Goal: Task Accomplishment & Management: Use online tool/utility

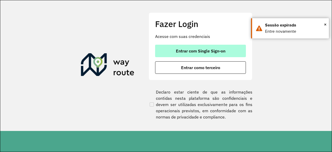
click at [181, 50] on span "Entrar com Single Sign-on" at bounding box center [201, 51] width 50 height 4
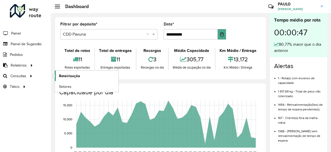
click at [58, 75] on link "Roteirização" at bounding box center [87, 76] width 64 height 10
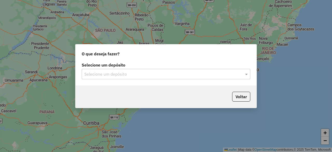
click at [92, 78] on div "Selecione um depósito" at bounding box center [166, 74] width 169 height 10
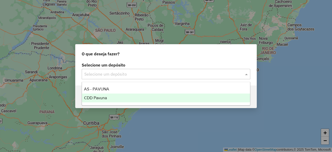
click at [94, 97] on span "CDD Pavuna" at bounding box center [95, 98] width 23 height 4
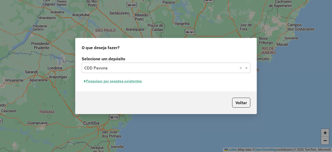
click at [113, 82] on button "Pesquisar por sessões existentes" at bounding box center [113, 81] width 63 height 8
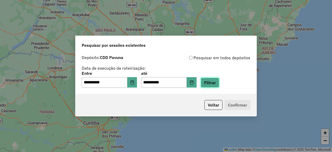
click at [217, 84] on button "Filtrar" at bounding box center [210, 83] width 18 height 10
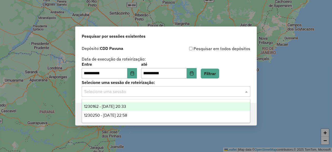
click at [247, 91] on span at bounding box center [247, 91] width 6 height 6
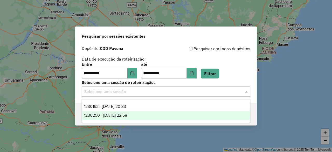
click at [109, 116] on span "1230250 - 15/08/2025 22:58" at bounding box center [105, 115] width 43 height 4
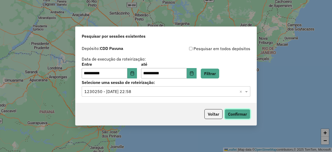
click at [231, 118] on button "Confirmar" at bounding box center [238, 114] width 26 height 10
click at [246, 89] on span at bounding box center [247, 91] width 6 height 6
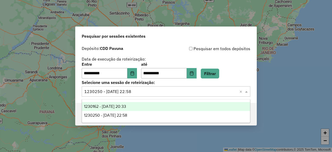
click at [137, 105] on div "1230162 - 15/08/2025 20:33" at bounding box center [166, 106] width 168 height 9
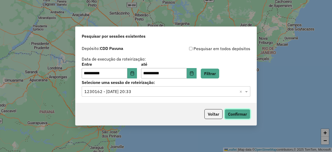
click at [242, 114] on button "Confirmar" at bounding box center [238, 114] width 26 height 10
click at [233, 115] on button "Confirmar" at bounding box center [238, 114] width 26 height 10
click at [239, 112] on button "Confirmar" at bounding box center [238, 114] width 26 height 10
click at [236, 116] on button "Confirmar" at bounding box center [238, 114] width 26 height 10
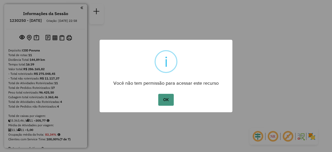
click at [167, 100] on button "OK" at bounding box center [165, 100] width 15 height 12
click at [169, 101] on button "OK" at bounding box center [165, 100] width 15 height 12
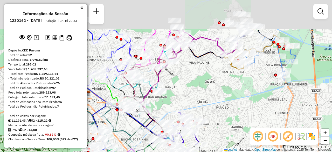
drag, startPoint x: 156, startPoint y: 51, endPoint x: 199, endPoint y: 96, distance: 62.4
click at [199, 96] on div "Janela de atendimento Grade de atendimento Capacidade Transportadoras Veículos …" at bounding box center [166, 76] width 332 height 152
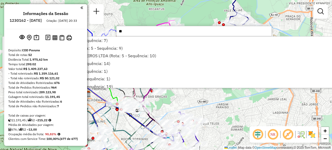
type input "*"
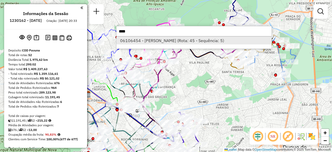
type input "****"
click at [175, 42] on li "06106454 - MARIA HELENA RODRIGU (Rota: 45 - Sequência: 5)" at bounding box center [194, 41] width 155 height 8
select select "**********"
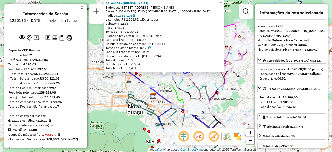
click at [81, 8] on div "Informações da Sessão 1230162 - 15/08/2025 Criação: 14/08/2025 20:33 Depósito: …" at bounding box center [45, 76] width 83 height 144
click at [80, 9] on em at bounding box center [81, 7] width 3 height 5
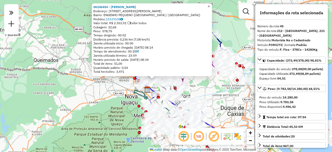
click at [210, 5] on span "×" at bounding box center [209, 6] width 2 height 4
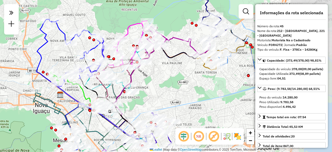
drag, startPoint x: 234, startPoint y: 100, endPoint x: 168, endPoint y: 84, distance: 68.4
click at [168, 84] on div "Janela de atendimento Grade de atendimento Capacidade Transportadoras Veículos …" at bounding box center [166, 76] width 332 height 152
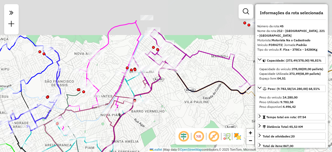
drag, startPoint x: 163, startPoint y: 81, endPoint x: 160, endPoint y: 94, distance: 13.0
click at [160, 94] on div "Janela de atendimento Grade de atendimento Capacidade Transportadoras Veículos …" at bounding box center [166, 76] width 332 height 152
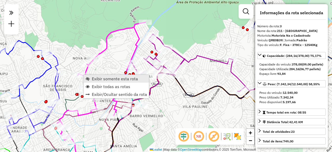
click at [97, 78] on span "Exibir somente esta rota" at bounding box center [115, 79] width 46 height 4
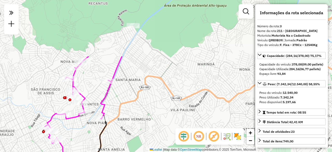
drag, startPoint x: 162, startPoint y: 22, endPoint x: 114, endPoint y: 92, distance: 84.5
click at [114, 92] on div "Janela de atendimento Grade de atendimento Capacidade Transportadoras Veículos …" at bounding box center [166, 76] width 332 height 152
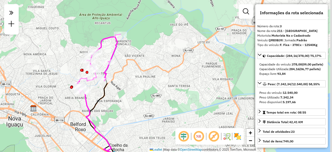
drag, startPoint x: 127, startPoint y: 79, endPoint x: 123, endPoint y: 71, distance: 9.1
click at [123, 71] on div "Janela de atendimento Grade de atendimento Capacidade Transportadoras Veículos …" at bounding box center [166, 76] width 332 height 152
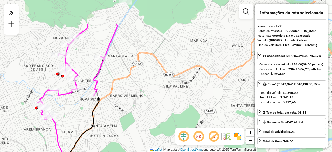
drag, startPoint x: 112, startPoint y: 45, endPoint x: 112, endPoint y: 84, distance: 39.2
click at [112, 84] on div "Janela de atendimento Grade de atendimento Capacidade Transportadoras Veículos …" at bounding box center [166, 76] width 332 height 152
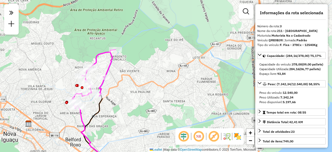
drag, startPoint x: 114, startPoint y: 76, endPoint x: 110, endPoint y: 82, distance: 8.2
click at [110, 82] on div "Janela de atendimento Grade de atendimento Capacidade Transportadoras Veículos …" at bounding box center [166, 76] width 332 height 152
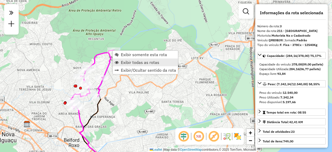
click at [127, 61] on span "Exibir todas as rotas" at bounding box center [140, 62] width 38 height 4
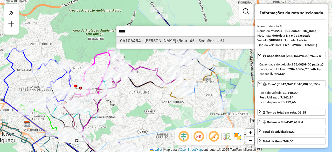
type input "****"
click at [173, 40] on li "06106454 - MARIA HELENA RODRIGU (Rota: 45 - Sequência: 5)" at bounding box center [194, 41] width 155 height 8
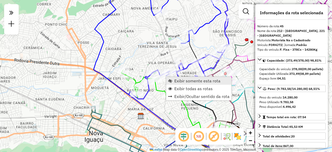
click at [181, 81] on span "Exibir somente esta rota" at bounding box center [197, 81] width 46 height 4
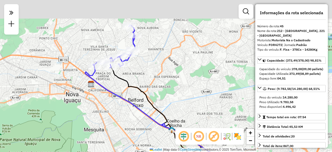
drag, startPoint x: 142, startPoint y: 32, endPoint x: 146, endPoint y: 65, distance: 33.0
click at [146, 64] on div "Janela de atendimento Grade de atendimento Capacidade Transportadoras Veículos …" at bounding box center [166, 76] width 332 height 152
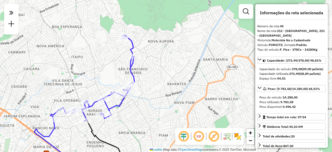
drag, startPoint x: 141, startPoint y: 39, endPoint x: 158, endPoint y: 67, distance: 32.9
click at [158, 67] on div "Janela de atendimento Grade de atendimento Capacidade Transportadoras Veículos …" at bounding box center [166, 76] width 332 height 152
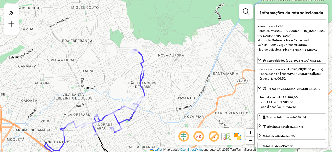
click at [150, 63] on div "Janela de atendimento Grade de atendimento Capacidade Transportadoras Veículos …" at bounding box center [166, 76] width 332 height 152
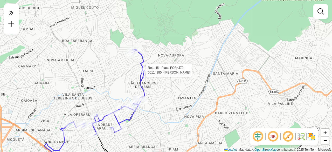
select select "**********"
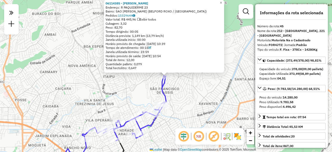
click at [120, 84] on div "06114385 - CARLOS ROBERTO VICEN Endereço: R PAQUIDERME 23 Bairro: SAO FRANCISCO…" at bounding box center [166, 76] width 332 height 152
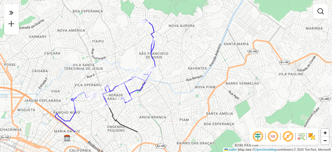
drag, startPoint x: 130, startPoint y: 90, endPoint x: 119, endPoint y: 55, distance: 36.9
click at [119, 55] on div "Janela de atendimento Grade de atendimento Capacidade Transportadoras Veículos …" at bounding box center [166, 76] width 332 height 152
select select "**********"
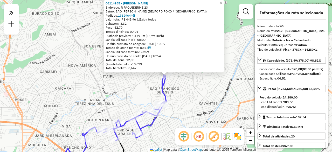
click at [222, 1] on span "×" at bounding box center [221, 2] width 2 height 4
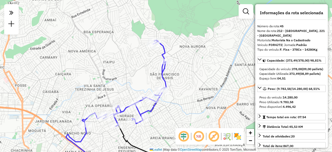
drag, startPoint x: 117, startPoint y: 79, endPoint x: 117, endPoint y: 65, distance: 14.3
click at [117, 65] on div "Janela de atendimento Grade de atendimento Capacidade Transportadoras Veículos …" at bounding box center [166, 76] width 332 height 152
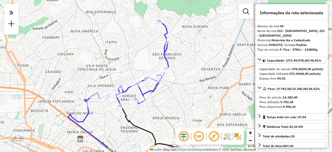
drag, startPoint x: 134, startPoint y: 74, endPoint x: 136, endPoint y: 55, distance: 20.1
click at [136, 55] on div "Janela de atendimento Grade de atendimento Capacidade Transportadoras Veículos …" at bounding box center [166, 76] width 332 height 152
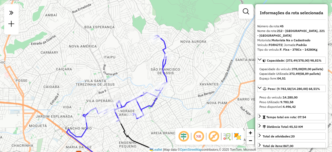
drag, startPoint x: 90, startPoint y: 45, endPoint x: 88, endPoint y: 60, distance: 15.1
click at [88, 60] on div "Janela de atendimento Grade de atendimento Capacidade Transportadoras Veículos …" at bounding box center [166, 76] width 332 height 152
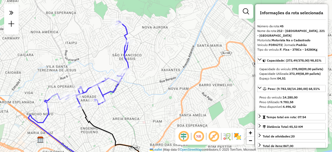
drag, startPoint x: 75, startPoint y: 87, endPoint x: 36, endPoint y: 73, distance: 41.0
click at [36, 73] on div "Janela de atendimento Grade de atendimento Capacidade Transportadoras Veículos …" at bounding box center [166, 76] width 332 height 152
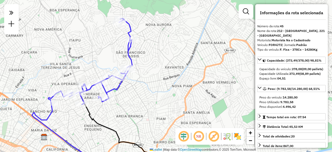
drag, startPoint x: 80, startPoint y: 79, endPoint x: 84, endPoint y: 76, distance: 4.8
click at [84, 76] on div "Janela de atendimento Grade de atendimento Capacidade Transportadoras Veículos …" at bounding box center [166, 76] width 332 height 152
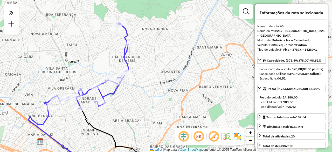
drag, startPoint x: 93, startPoint y: 57, endPoint x: 90, endPoint y: 62, distance: 6.1
click at [90, 62] on div "Janela de atendimento Grade de atendimento Capacidade Transportadoras Veículos …" at bounding box center [166, 76] width 332 height 152
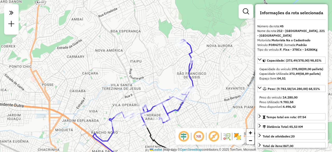
drag, startPoint x: 60, startPoint y: 57, endPoint x: 125, endPoint y: 73, distance: 66.7
click at [125, 73] on div "Janela de atendimento Grade de atendimento Capacidade Transportadoras Veículos …" at bounding box center [166, 76] width 332 height 152
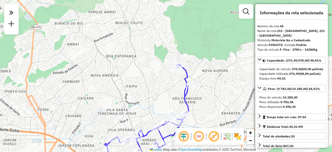
drag, startPoint x: 110, startPoint y: 72, endPoint x: 108, endPoint y: 84, distance: 12.3
click at [108, 84] on div "Janela de atendimento Grade de atendimento Capacidade Transportadoras Veículos …" at bounding box center [166, 76] width 332 height 152
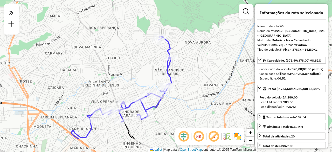
drag, startPoint x: 165, startPoint y: 95, endPoint x: 148, endPoint y: 67, distance: 33.2
click at [148, 67] on div "Janela de atendimento Grade de atendimento Capacidade Transportadoras Veículos …" at bounding box center [166, 76] width 332 height 152
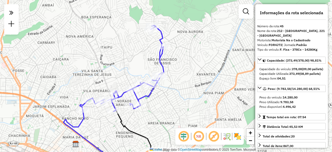
drag, startPoint x: 186, startPoint y: 84, endPoint x: 179, endPoint y: 73, distance: 13.0
click at [179, 73] on div "Janela de atendimento Grade de atendimento Capacidade Transportadoras Veículos …" at bounding box center [166, 76] width 332 height 152
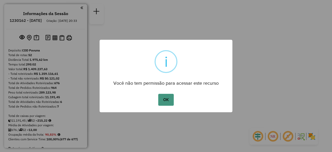
click at [170, 102] on button "OK" at bounding box center [165, 100] width 15 height 12
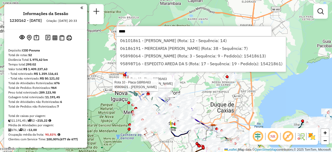
type input "****"
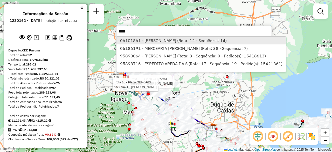
click at [130, 40] on li "06101861 - JOSELIA SANTOS PINHE (Rota: 12 - Sequência: 14)" at bounding box center [201, 41] width 169 height 8
select select "**********"
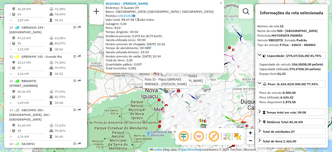
scroll to position [513, 0]
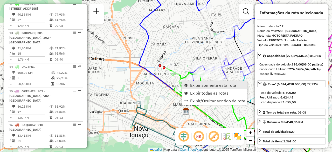
click at [191, 84] on span "Exibir somente esta rota" at bounding box center [213, 85] width 46 height 4
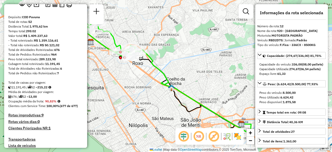
scroll to position [0, 0]
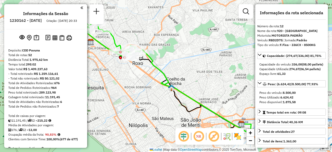
click at [81, 6] on em at bounding box center [81, 7] width 3 height 5
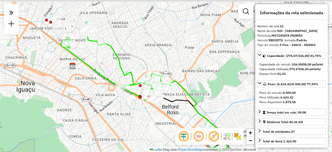
drag, startPoint x: 107, startPoint y: 43, endPoint x: 94, endPoint y: 97, distance: 55.2
click at [94, 97] on div "Janela de atendimento Grade de atendimento Capacidade Transportadoras Veículos …" at bounding box center [166, 76] width 332 height 152
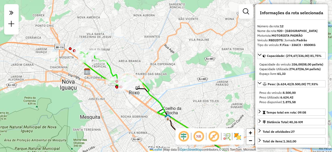
drag, startPoint x: 96, startPoint y: 83, endPoint x: 100, endPoint y: 72, distance: 11.3
click at [100, 72] on icon at bounding box center [107, 69] width 59 height 40
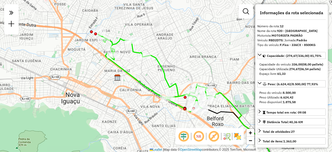
drag, startPoint x: 181, startPoint y: 84, endPoint x: 145, endPoint y: 73, distance: 37.0
click at [145, 73] on div "Janela de atendimento Grade de atendimento Capacidade Transportadoras Veículos …" at bounding box center [166, 76] width 332 height 152
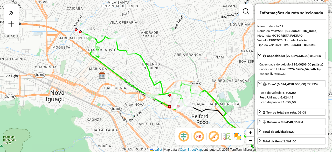
drag, startPoint x: 172, startPoint y: 64, endPoint x: 157, endPoint y: 62, distance: 15.5
click at [157, 62] on div "Janela de atendimento Grade de atendimento Capacidade Transportadoras Veículos …" at bounding box center [166, 76] width 332 height 152
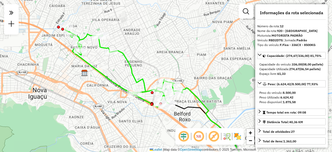
drag, startPoint x: 139, startPoint y: 72, endPoint x: 112, endPoint y: 78, distance: 27.1
click at [112, 78] on icon at bounding box center [124, 67] width 118 height 80
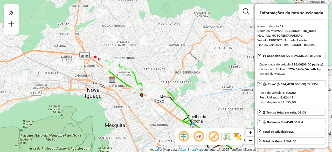
drag, startPoint x: 190, startPoint y: 28, endPoint x: 161, endPoint y: 63, distance: 45.1
click at [161, 63] on div "Janela de atendimento Grade de atendimento Capacidade Transportadoras Veículos …" at bounding box center [166, 76] width 332 height 152
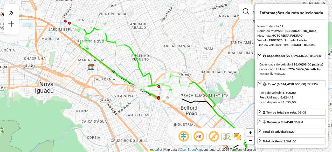
drag, startPoint x: 146, startPoint y: 82, endPoint x: 134, endPoint y: 72, distance: 15.7
click at [134, 72] on div "Janela de atendimento Grade de atendimento Capacidade Transportadoras Veículos …" at bounding box center [166, 76] width 332 height 152
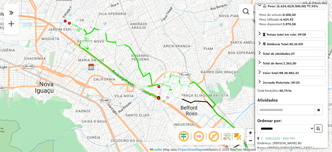
scroll to position [104, 0]
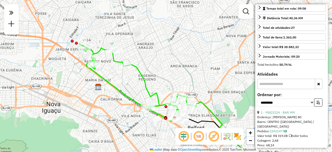
drag, startPoint x: 113, startPoint y: 55, endPoint x: 120, endPoint y: 75, distance: 21.2
click at [120, 75] on div "Janela de atendimento Grade de atendimento Capacidade Transportadoras Veículos …" at bounding box center [166, 76] width 332 height 152
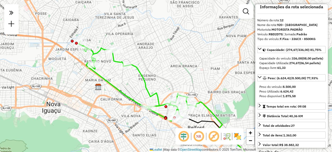
scroll to position [0, 0]
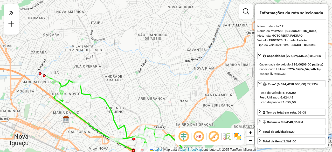
drag, startPoint x: 196, startPoint y: 52, endPoint x: 166, endPoint y: 84, distance: 43.9
click at [165, 84] on div "Janela de atendimento Grade de atendimento Capacidade Transportadoras Veículos …" at bounding box center [166, 76] width 332 height 152
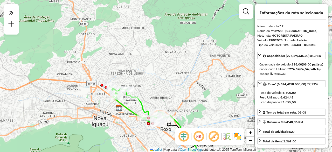
drag, startPoint x: 191, startPoint y: 60, endPoint x: 183, endPoint y: 62, distance: 8.4
click at [183, 62] on div "Janela de atendimento Grade de atendimento Capacidade Transportadoras Veículos …" at bounding box center [166, 76] width 332 height 152
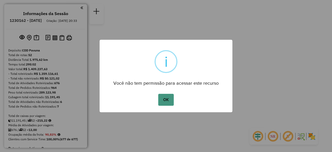
click at [168, 101] on button "OK" at bounding box center [165, 100] width 15 height 12
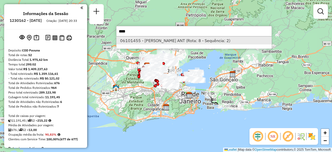
type input "****"
click at [145, 41] on li "06101455 - VITOR DOS SANTOS ANT (Rota: 8 - Sequência: 2)" at bounding box center [194, 41] width 155 height 8
select select "**********"
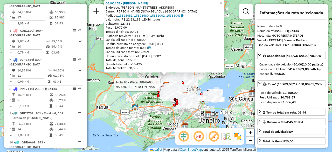
scroll to position [402, 0]
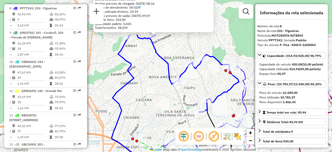
drag, startPoint x: 151, startPoint y: 26, endPoint x: 155, endPoint y: 76, distance: 50.0
click at [155, 76] on div "06101455 - VITOR DOS SANTOS ANT Endereço: R Heloísa 32 Bairro: MIGUEL COUTO (NO…" at bounding box center [166, 76] width 332 height 152
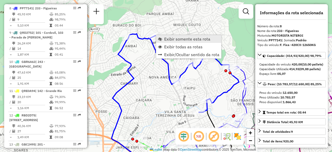
click at [167, 40] on span "Exibir somente esta rota" at bounding box center [187, 39] width 46 height 4
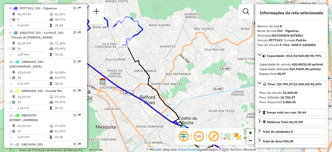
drag, startPoint x: 152, startPoint y: 51, endPoint x: 190, endPoint y: 59, distance: 38.7
click at [190, 59] on div "Janela de atendimento Grade de atendimento Capacidade Transportadoras Veículos …" at bounding box center [166, 76] width 332 height 152
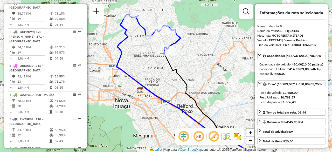
scroll to position [0, 0]
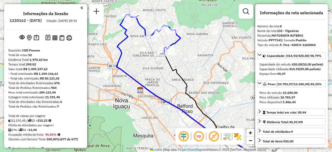
click at [80, 8] on em at bounding box center [81, 7] width 3 height 5
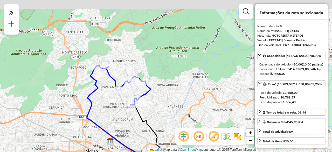
drag, startPoint x: 108, startPoint y: 39, endPoint x: 80, endPoint y: 90, distance: 57.8
click at [80, 90] on div "Janela de atendimento Grade de atendimento Capacidade Transportadoras Veículos …" at bounding box center [166, 76] width 332 height 152
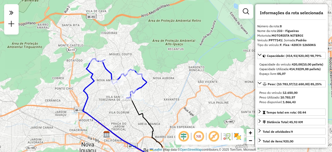
drag, startPoint x: 155, startPoint y: 70, endPoint x: 151, endPoint y: 63, distance: 8.5
click at [151, 63] on div "Janela de atendimento Grade de atendimento Capacidade Transportadoras Veículos …" at bounding box center [166, 76] width 332 height 152
drag, startPoint x: 68, startPoint y: 107, endPoint x: 104, endPoint y: 104, distance: 35.9
click at [91, 105] on div "Janela de atendimento Grade de atendimento Capacidade Transportadoras Veículos …" at bounding box center [166, 76] width 332 height 152
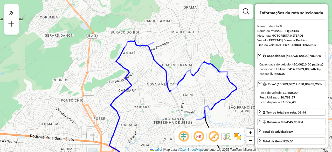
drag, startPoint x: 120, startPoint y: 69, endPoint x: 132, endPoint y: 103, distance: 35.3
click at [132, 103] on div "Janela de atendimento Grade de atendimento Capacidade Transportadoras Veículos …" at bounding box center [166, 76] width 332 height 152
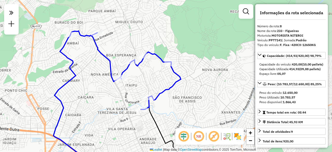
drag, startPoint x: 212, startPoint y: 83, endPoint x: 159, endPoint y: 69, distance: 54.1
click at [161, 71] on div "Janela de atendimento Grade de atendimento Capacidade Transportadoras Veículos …" at bounding box center [166, 76] width 332 height 152
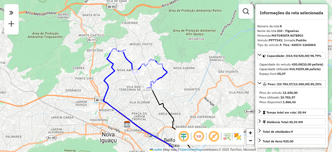
drag, startPoint x: 167, startPoint y: 82, endPoint x: 143, endPoint y: 90, distance: 25.2
click at [143, 90] on div "Janela de atendimento Grade de atendimento Capacidade Transportadoras Veículos …" at bounding box center [166, 76] width 332 height 152
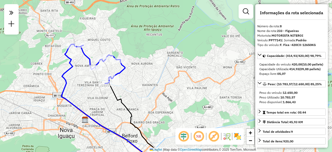
drag, startPoint x: 74, startPoint y: 72, endPoint x: 98, endPoint y: 80, distance: 25.0
click at [98, 80] on div "Janela de atendimento Grade de atendimento Capacidade Transportadoras Veículos …" at bounding box center [166, 76] width 332 height 152
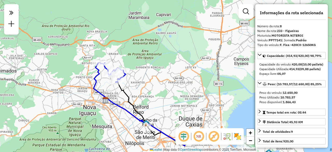
drag, startPoint x: 101, startPoint y: 73, endPoint x: 111, endPoint y: 81, distance: 13.0
click at [107, 81] on div "Janela de atendimento Grade de atendimento Capacidade Transportadoras Veículos …" at bounding box center [166, 76] width 332 height 152
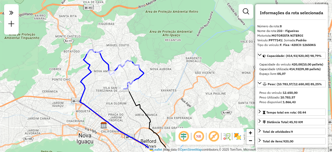
drag, startPoint x: 144, startPoint y: 77, endPoint x: 143, endPoint y: 83, distance: 6.4
click at [143, 83] on div "Janela de atendimento Grade de atendimento Capacidade Transportadoras Veículos …" at bounding box center [166, 76] width 332 height 152
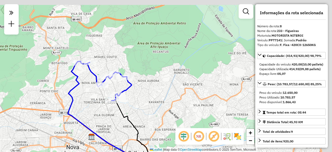
drag, startPoint x: 112, startPoint y: 71, endPoint x: 101, endPoint y: 90, distance: 22.1
click at [101, 90] on div "Janela de atendimento Grade de atendimento Capacidade Transportadoras Veículos …" at bounding box center [166, 76] width 332 height 152
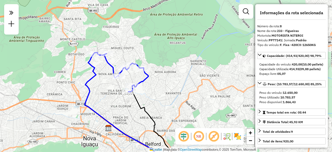
click at [137, 90] on div "Janela de atendimento Grade de atendimento Capacidade Transportadoras Veículos …" at bounding box center [166, 76] width 332 height 152
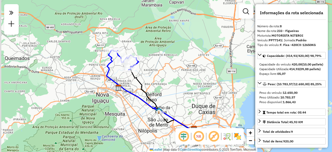
click at [118, 60] on div "Rota 8 - Placa PPT7141 95822435 - DEPOSITO DE BEBIDAS Janela de atendimento Gra…" at bounding box center [166, 76] width 332 height 152
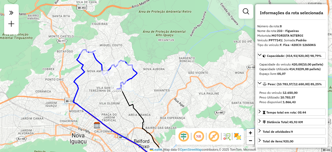
drag, startPoint x: 128, startPoint y: 53, endPoint x: 134, endPoint y: 80, distance: 28.0
click at [134, 80] on icon at bounding box center [109, 69] width 55 height 39
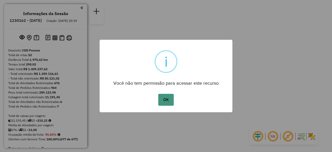
click at [170, 103] on button "OK" at bounding box center [165, 100] width 15 height 12
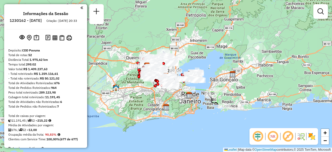
click at [80, 6] on em at bounding box center [81, 7] width 3 height 5
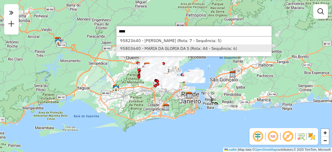
type input "****"
click at [131, 47] on li "95803640 - MARIA DA GLORIA DA S (Rota: 44 - Sequência: 6)" at bounding box center [194, 48] width 155 height 8
select select "**********"
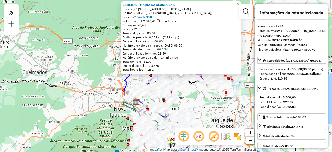
drag, startPoint x: 226, startPoint y: 82, endPoint x: 192, endPoint y: 92, distance: 35.2
click at [192, 92] on div "95803640 - MARIA DA GLORIA DA S Endereço: [STREET_ADDRESS][PERSON_NAME] Pedidos…" at bounding box center [166, 76] width 332 height 152
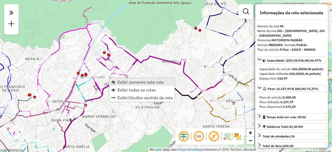
click at [127, 80] on span "Exibir somente esta rota" at bounding box center [141, 82] width 46 height 4
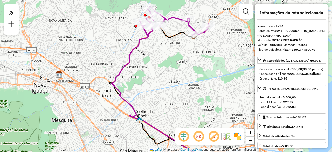
drag, startPoint x: 178, startPoint y: 43, endPoint x: 169, endPoint y: 63, distance: 21.6
click at [169, 63] on div "Janela de atendimento Grade de atendimento Capacidade Transportadoras Veículos …" at bounding box center [166, 76] width 332 height 152
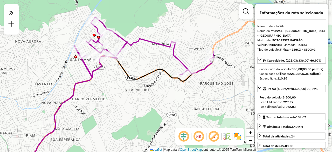
drag, startPoint x: 169, startPoint y: 38, endPoint x: 148, endPoint y: 62, distance: 31.8
click at [148, 62] on div "Janela de atendimento Grade de atendimento Capacidade Transportadoras Veículos …" at bounding box center [166, 76] width 332 height 152
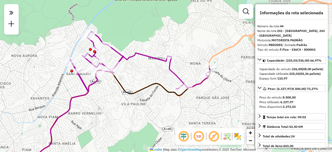
drag, startPoint x: 148, startPoint y: 53, endPoint x: 145, endPoint y: 66, distance: 14.0
click at [145, 66] on div "Janela de atendimento Grade de atendimento Capacidade Transportadoras Veículos …" at bounding box center [166, 76] width 332 height 152
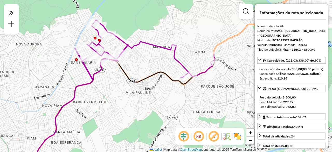
drag, startPoint x: 162, startPoint y: 109, endPoint x: 167, endPoint y: 97, distance: 12.3
click at [167, 97] on div "Janela de atendimento Grade de atendimento Capacidade Transportadoras Veículos …" at bounding box center [166, 76] width 332 height 152
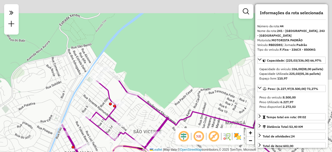
drag, startPoint x: 87, startPoint y: 22, endPoint x: 94, endPoint y: 118, distance: 96.0
click at [94, 118] on icon at bounding box center [202, 134] width 280 height 108
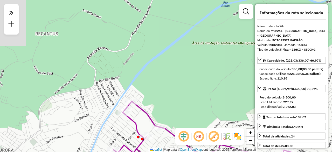
drag, startPoint x: 85, startPoint y: 80, endPoint x: 112, endPoint y: 112, distance: 42.7
click at [112, 112] on div "Janela de atendimento Grade de atendimento Capacidade Transportadoras Veículos …" at bounding box center [166, 76] width 332 height 152
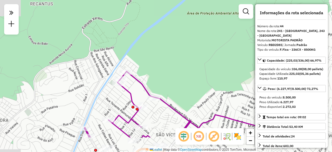
drag, startPoint x: 125, startPoint y: 132, endPoint x: 119, endPoint y: 99, distance: 33.9
click at [119, 99] on div "Janela de atendimento Grade de atendimento Capacidade Transportadoras Veículos …" at bounding box center [166, 76] width 332 height 152
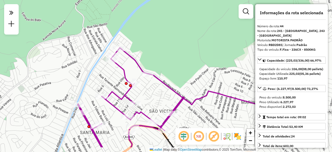
drag, startPoint x: 123, startPoint y: 110, endPoint x: 119, endPoint y: 97, distance: 13.6
click at [119, 97] on icon at bounding box center [218, 97] width 280 height 99
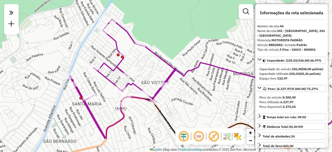
drag, startPoint x: 160, startPoint y: 101, endPoint x: 151, endPoint y: 72, distance: 30.3
click at [151, 72] on div "Janela de atendimento Grade de atendimento Capacidade Transportadoras Veículos …" at bounding box center [166, 76] width 332 height 152
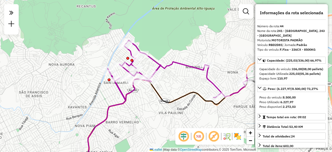
drag, startPoint x: 115, startPoint y: 52, endPoint x: 121, endPoint y: 55, distance: 7.4
click at [121, 55] on div "Janela de atendimento Grade de atendimento Capacidade Transportadoras Veículos …" at bounding box center [166, 76] width 332 height 152
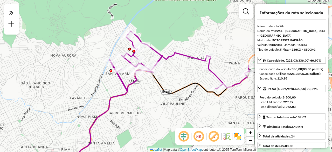
drag, startPoint x: 114, startPoint y: 56, endPoint x: 115, endPoint y: 47, distance: 9.2
click at [115, 47] on div "Janela de atendimento Grade de atendimento Capacidade Transportadoras Veículos …" at bounding box center [166, 76] width 332 height 152
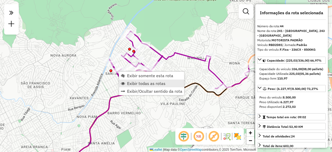
click at [137, 83] on span "Exibir todas as rotas" at bounding box center [146, 83] width 38 height 4
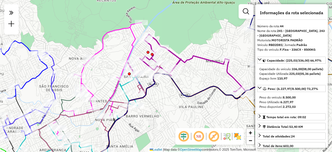
drag, startPoint x: 110, startPoint y: 55, endPoint x: 124, endPoint y: 58, distance: 14.4
click at [124, 58] on div "Janela de atendimento Grade de atendimento Capacidade Transportadoras Veículos …" at bounding box center [166, 76] width 332 height 152
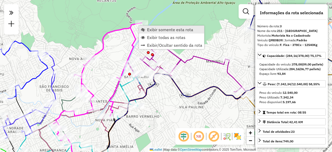
click at [151, 30] on span "Exibir somente esta rota" at bounding box center [170, 30] width 46 height 4
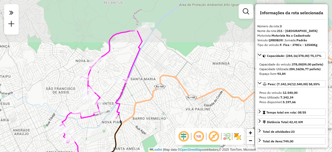
drag, startPoint x: 148, startPoint y: 35, endPoint x: 139, endPoint y: 79, distance: 45.0
click at [139, 79] on div "Janela de atendimento Grade de atendimento Capacidade Transportadoras Veículos …" at bounding box center [166, 76] width 332 height 152
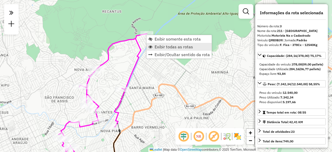
click at [162, 48] on span "Exibir todas as rotas" at bounding box center [174, 47] width 38 height 4
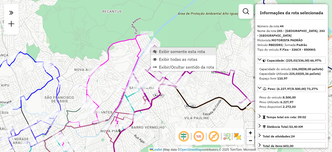
click at [164, 50] on span "Exibir somente esta rota" at bounding box center [182, 51] width 46 height 4
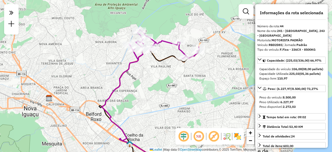
drag, startPoint x: 173, startPoint y: 51, endPoint x: 159, endPoint y: 76, distance: 28.9
click at [159, 76] on div "Janela de atendimento Grade de atendimento Capacidade Transportadoras Veículos …" at bounding box center [166, 76] width 332 height 152
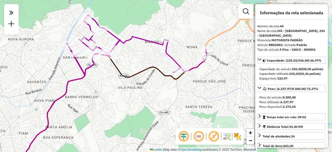
drag, startPoint x: 125, startPoint y: 62, endPoint x: 145, endPoint y: 60, distance: 19.6
click at [144, 60] on div "Janela de atendimento Grade de atendimento Capacidade Transportadoras Veículos …" at bounding box center [166, 76] width 332 height 152
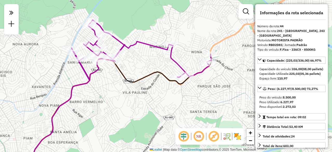
drag, startPoint x: 82, startPoint y: 32, endPoint x: 89, endPoint y: 38, distance: 8.8
click at [85, 37] on div "Janela de atendimento Grade de atendimento Capacidade Transportadoras Veículos …" at bounding box center [166, 76] width 332 height 152
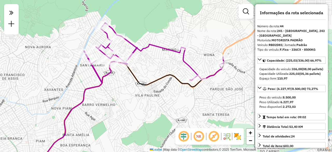
drag, startPoint x: 76, startPoint y: 33, endPoint x: 87, endPoint y: 35, distance: 11.6
click at [87, 35] on div "Janela de atendimento Grade de atendimento Capacidade Transportadoras Veículos …" at bounding box center [166, 76] width 332 height 152
click at [228, 137] on img at bounding box center [227, 136] width 8 height 8
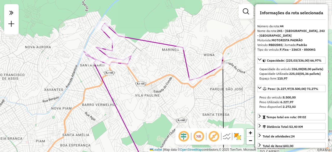
click at [235, 136] on img at bounding box center [238, 136] width 8 height 8
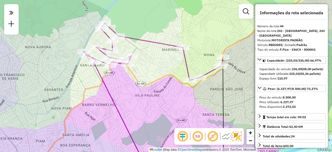
click at [225, 136] on img at bounding box center [226, 136] width 8 height 8
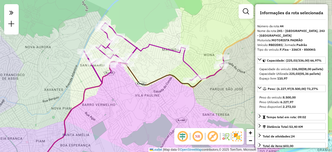
click at [213, 137] on em at bounding box center [213, 136] width 12 height 12
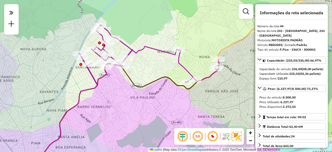
drag, startPoint x: 203, startPoint y: 88, endPoint x: 188, endPoint y: 91, distance: 15.5
click at [188, 91] on div "Janela de atendimento Grade de atendimento Capacidade Transportadoras Veículos …" at bounding box center [166, 76] width 332 height 152
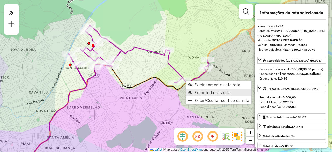
click at [201, 91] on span "Exibir todas as rotas" at bounding box center [213, 92] width 38 height 4
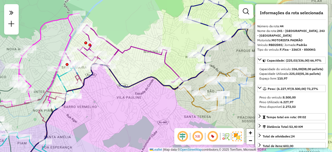
drag, startPoint x: 175, startPoint y: 106, endPoint x: 158, endPoint y: 101, distance: 17.1
click at [158, 101] on div "Janela de atendimento Grade de atendimento Capacidade Transportadoras Veículos …" at bounding box center [166, 76] width 332 height 152
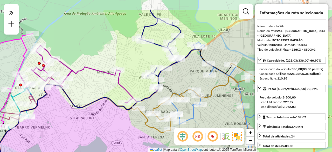
drag, startPoint x: 215, startPoint y: 45, endPoint x: 182, endPoint y: 70, distance: 40.9
click at [182, 70] on div "Janela de atendimento Grade de atendimento Capacidade Transportadoras Veículos …" at bounding box center [166, 76] width 332 height 152
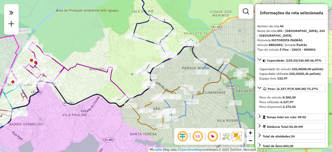
drag, startPoint x: 182, startPoint y: 79, endPoint x: 174, endPoint y: 76, distance: 8.4
click at [174, 76] on div "Janela de atendimento Grade de atendimento Capacidade Transportadoras Veículos …" at bounding box center [166, 76] width 332 height 152
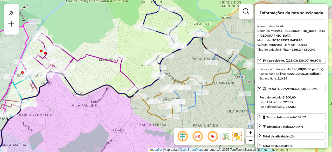
drag, startPoint x: 155, startPoint y: 72, endPoint x: 176, endPoint y: 65, distance: 22.2
click at [176, 65] on div "Janela de atendimento Grade de atendimento Capacidade Transportadoras Veículos …" at bounding box center [166, 76] width 332 height 152
click at [16, 15] on em at bounding box center [11, 12] width 10 height 11
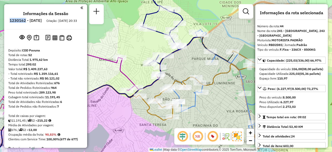
drag, startPoint x: 41, startPoint y: 21, endPoint x: 24, endPoint y: 21, distance: 16.4
click at [24, 21] on h6 "1230162 - [DATE]" at bounding box center [26, 20] width 32 height 5
copy h6 "1230162"
